Goal: Task Accomplishment & Management: Manage account settings

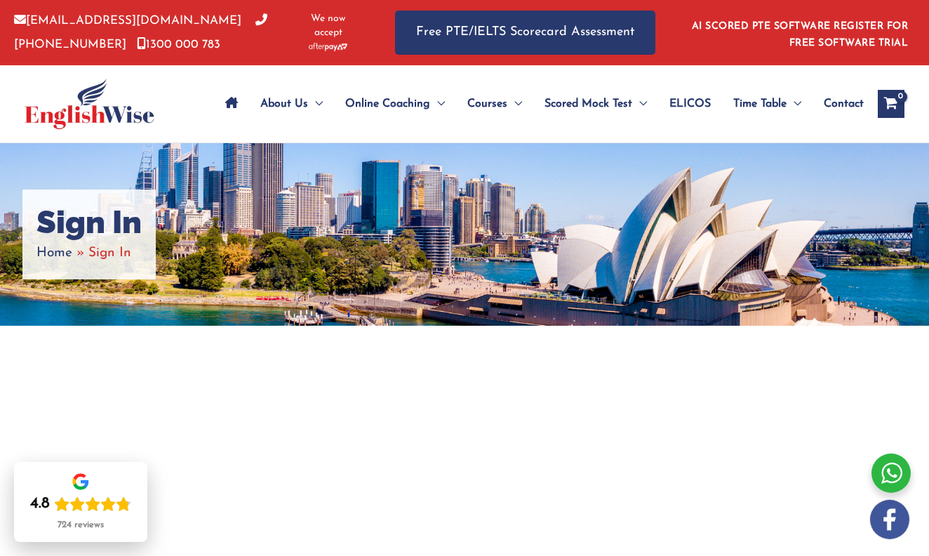
click at [54, 254] on span "Home" at bounding box center [54, 252] width 36 height 13
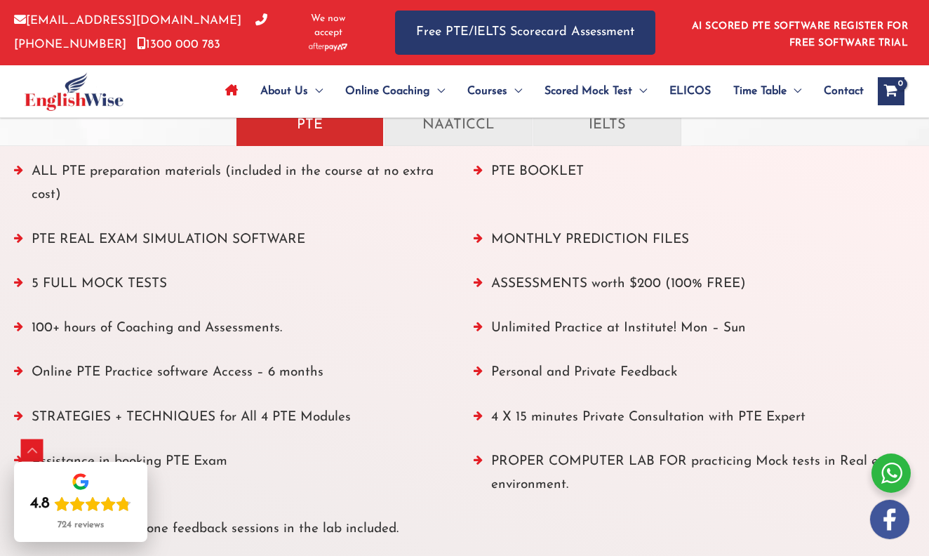
scroll to position [1609, 0]
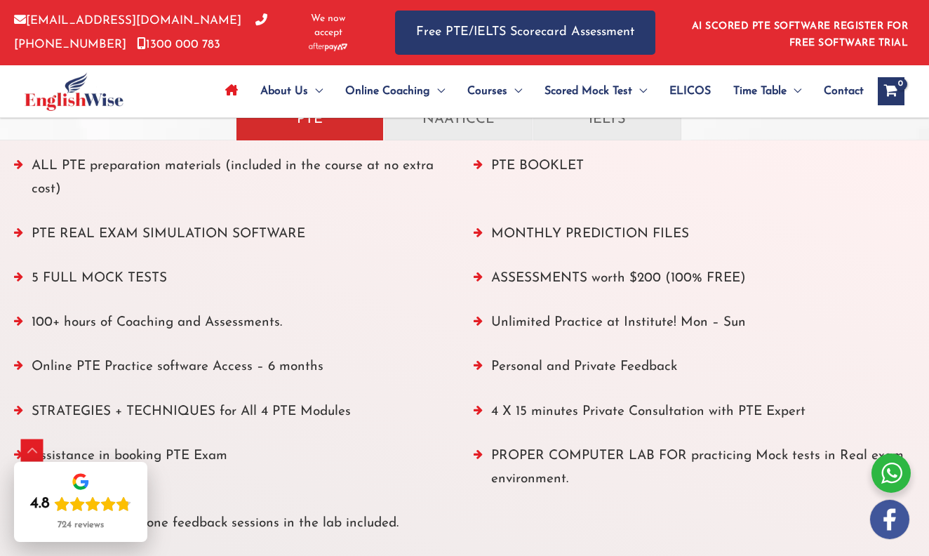
click at [148, 280] on li "5 FULL MOCK TESTS" at bounding box center [235, 282] width 442 height 30
click at [108, 281] on li "5 FULL MOCK TESTS" at bounding box center [235, 282] width 442 height 30
click at [146, 273] on li "5 FULL MOCK TESTS" at bounding box center [235, 282] width 442 height 30
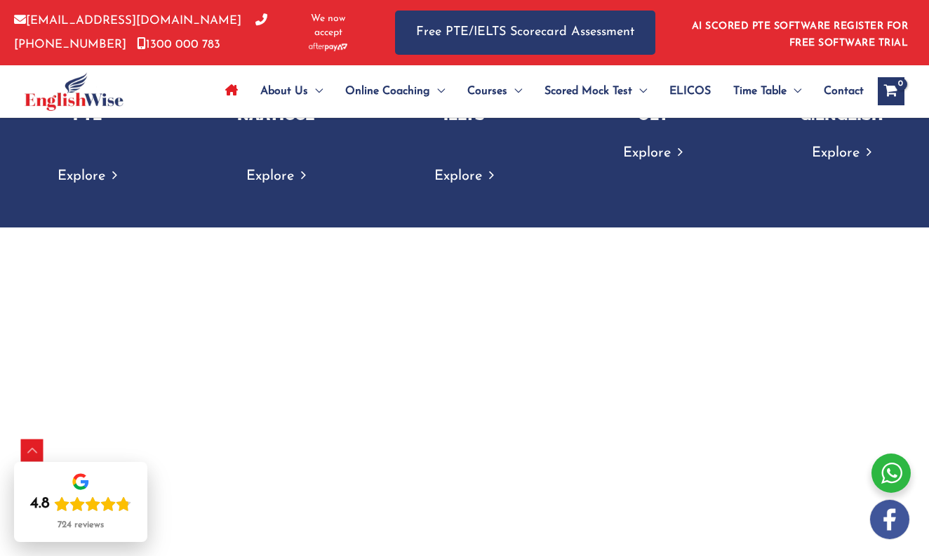
scroll to position [2463, 0]
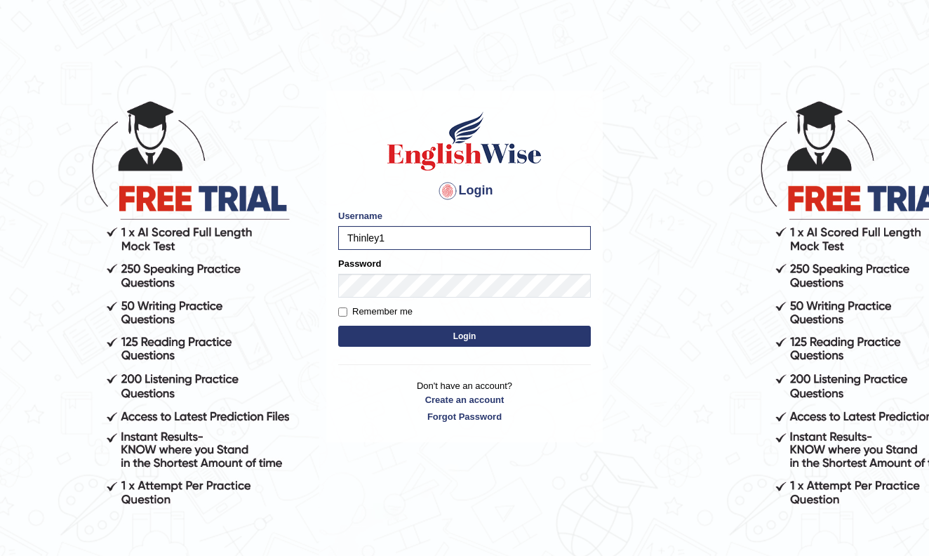
type input "Thinley1"
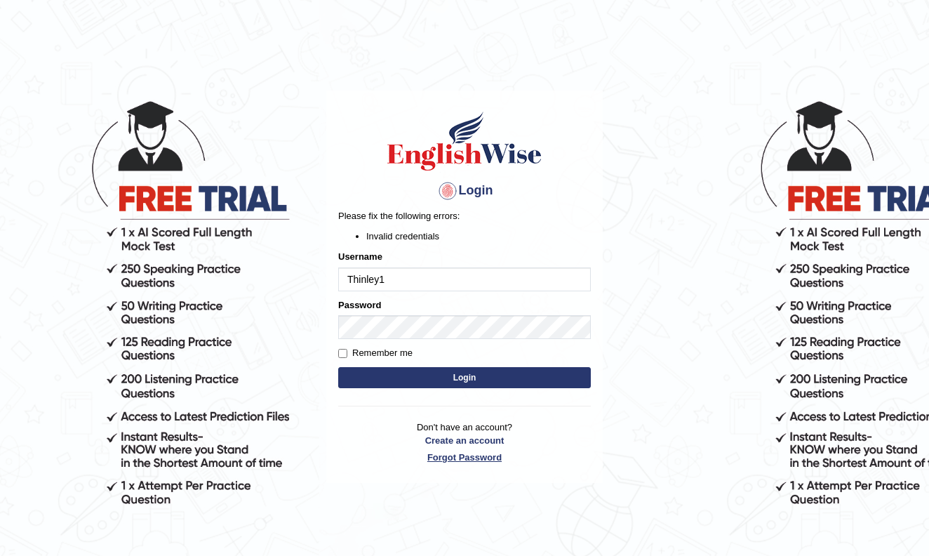
click at [482, 457] on link "Forgot Password" at bounding box center [464, 456] width 253 height 13
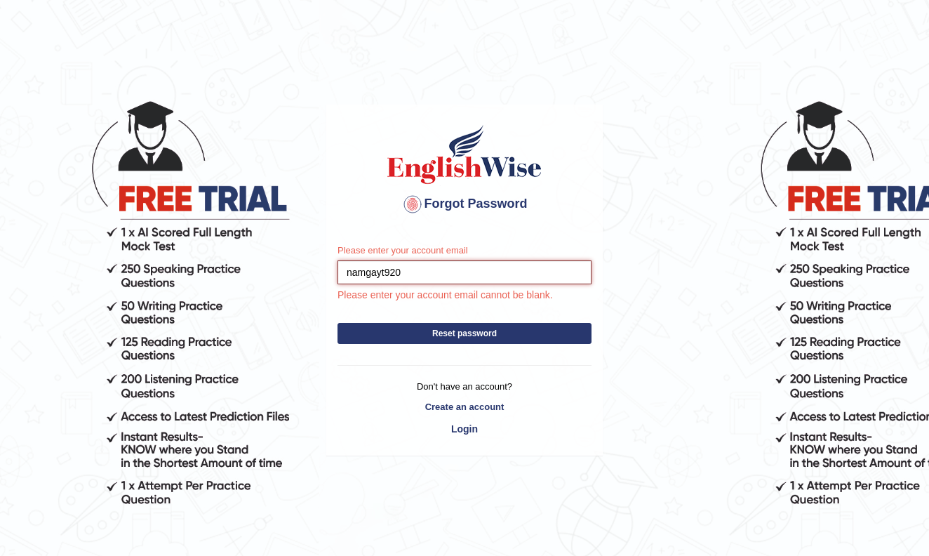
click at [464, 333] on button "Reset password" at bounding box center [464, 333] width 254 height 21
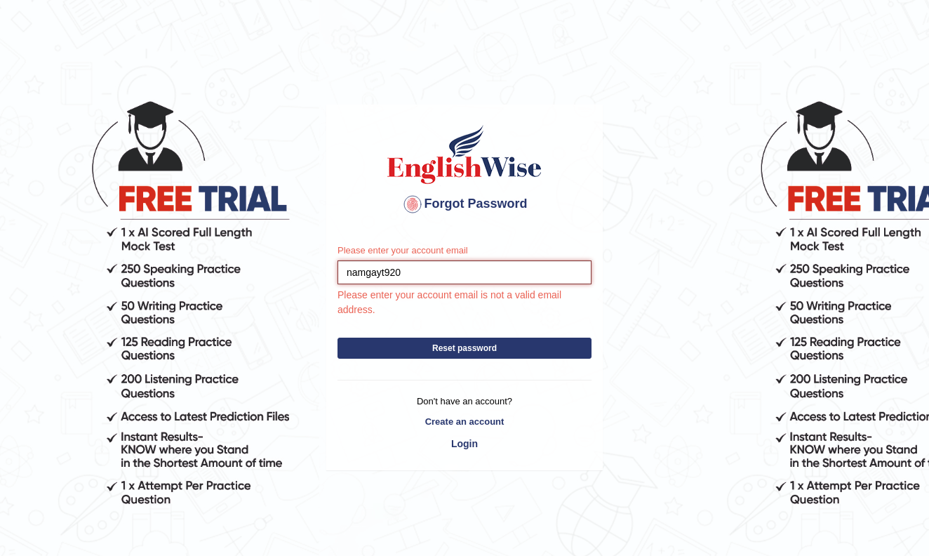
click at [464, 347] on button "Reset password" at bounding box center [464, 347] width 254 height 21
type input "[EMAIL_ADDRESS][DOMAIN_NAME]"
click at [464, 347] on button "Reset password" at bounding box center [464, 347] width 254 height 21
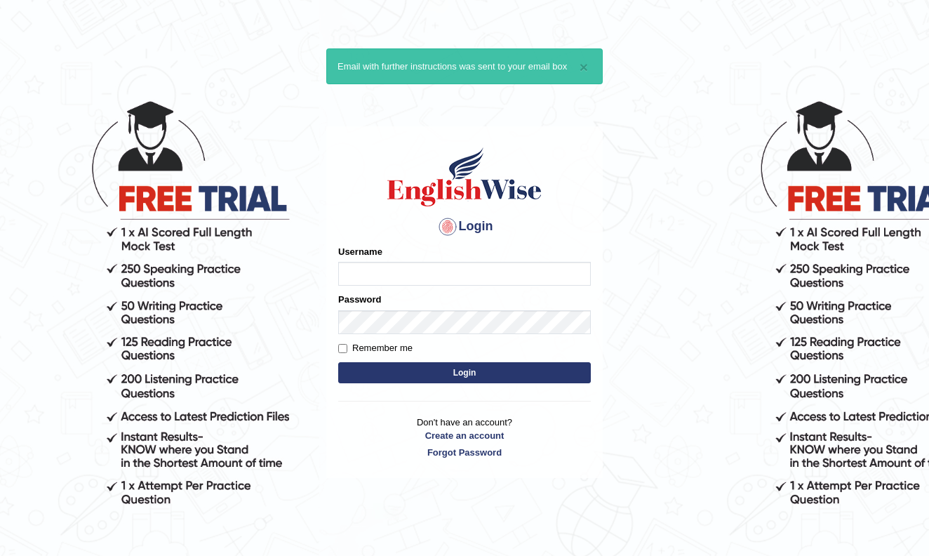
type input "t"
type input "Thinley1"
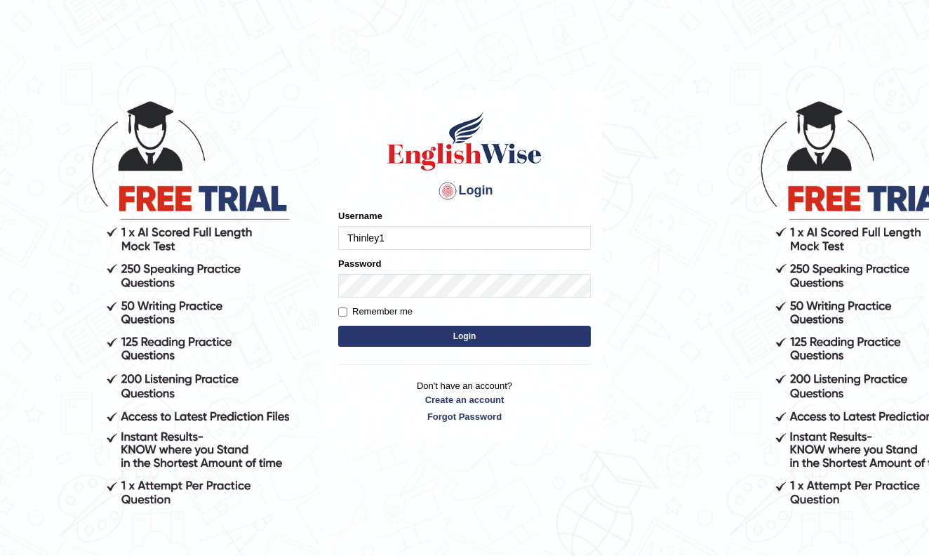
type input "Thinley1"
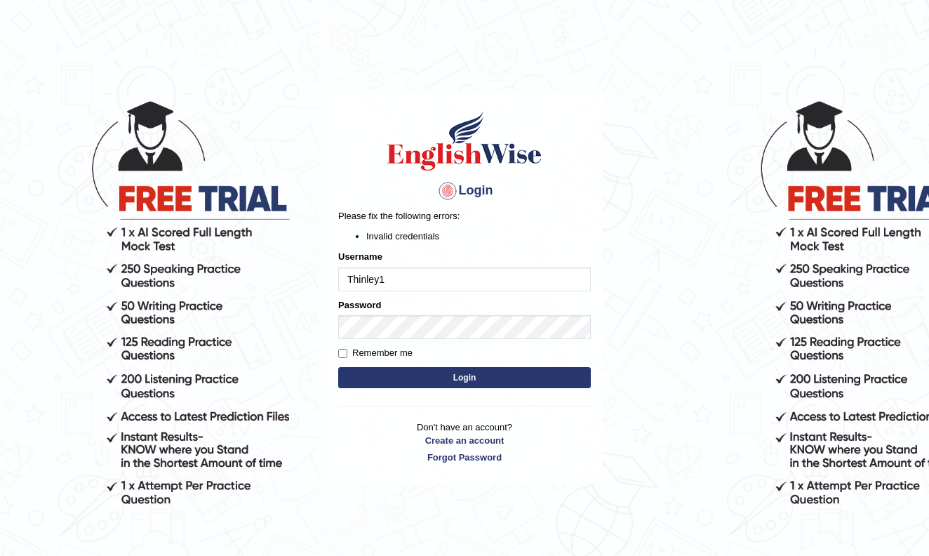
click at [392, 369] on button "Login" at bounding box center [464, 377] width 253 height 21
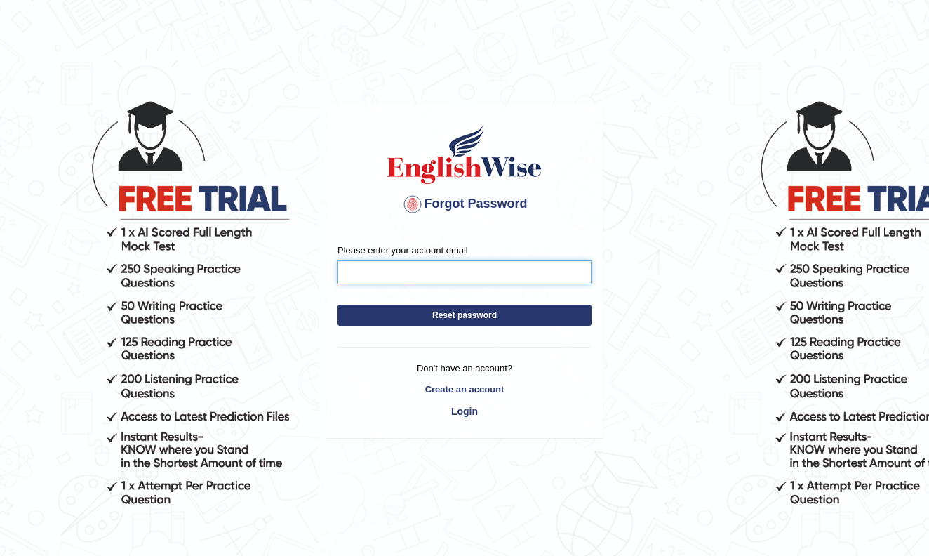
click at [354, 277] on input "Please enter your account email" at bounding box center [464, 272] width 254 height 24
click at [464, 315] on button "Reset password" at bounding box center [464, 315] width 254 height 21
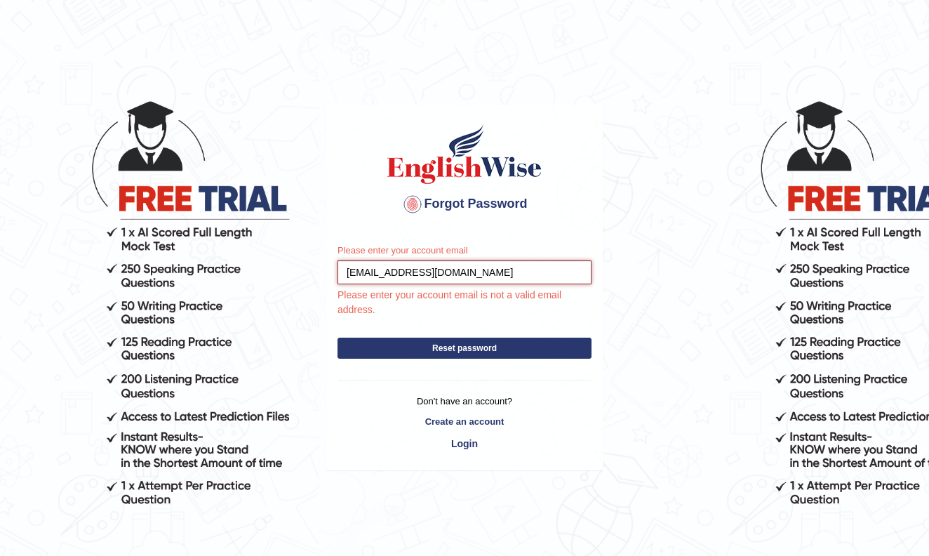
type input "namgayt920@gmail.com"
click at [358, 340] on button "Reset password" at bounding box center [464, 347] width 254 height 21
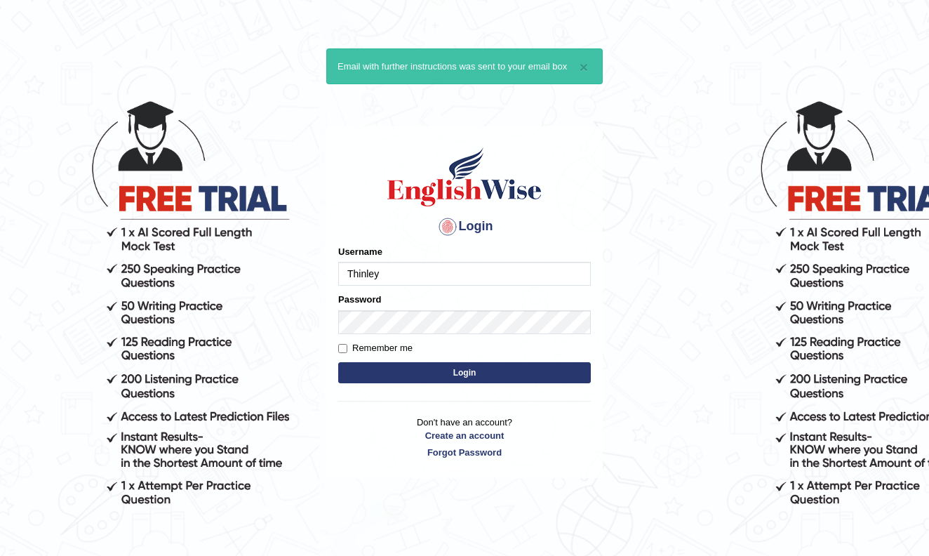
type input "Thinley1"
